Goal: Find specific page/section: Find specific page/section

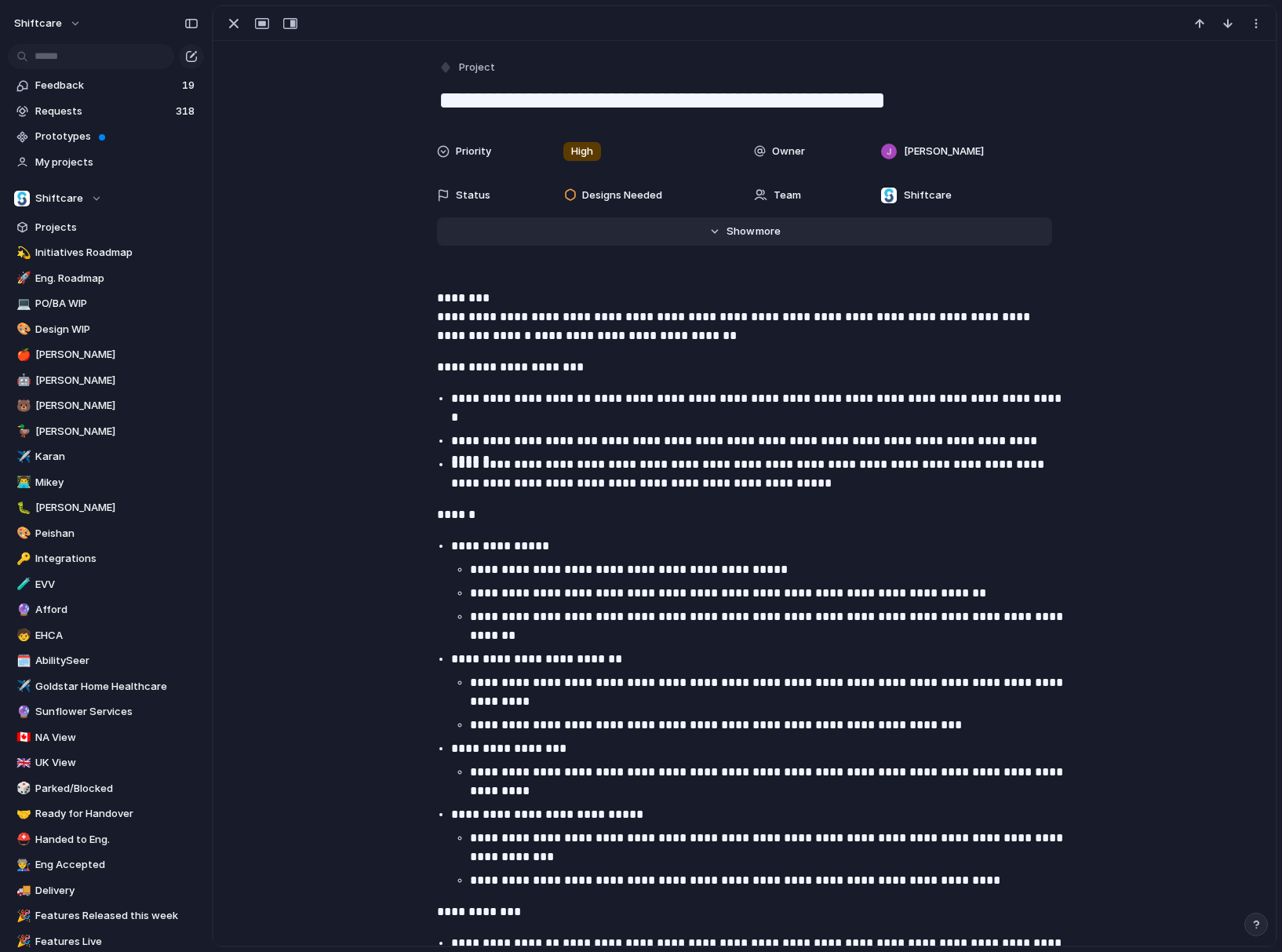
click at [720, 235] on button "Hide Show more" at bounding box center [744, 232] width 615 height 28
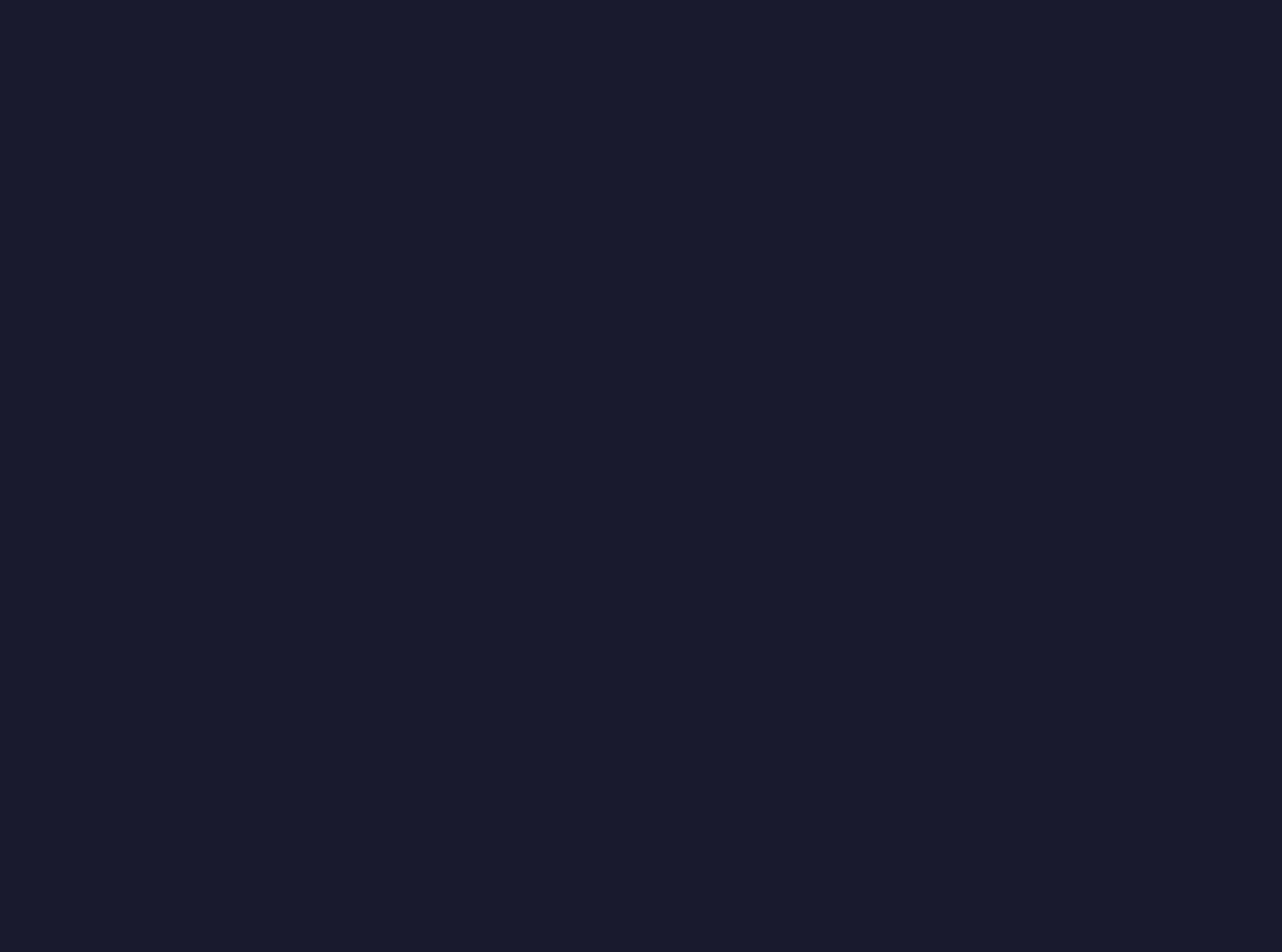
click at [804, 101] on div at bounding box center [641, 476] width 1282 height 952
